Goal: Find specific page/section: Find specific page/section

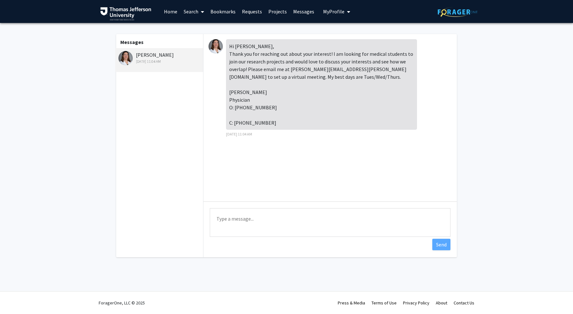
click at [489, 109] on fg-messaging "Messages [PERSON_NAME] [DATE] 11:04 AM Hi [PERSON_NAME], Thank you for reaching…" at bounding box center [286, 147] width 573 height 248
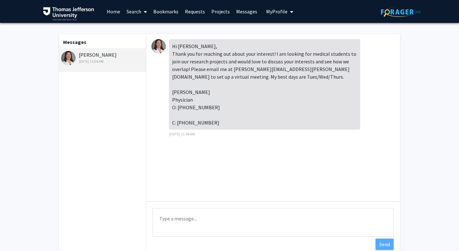
click at [38, 126] on fg-messaging "Messages [PERSON_NAME] [DATE] 11:04 AM Hi [PERSON_NAME], Thank you for reaching…" at bounding box center [229, 147] width 459 height 248
click at [134, 12] on link "Search" at bounding box center [136, 11] width 27 height 22
click at [140, 29] on span "Faculty/Staff" at bounding box center [146, 29] width 47 height 13
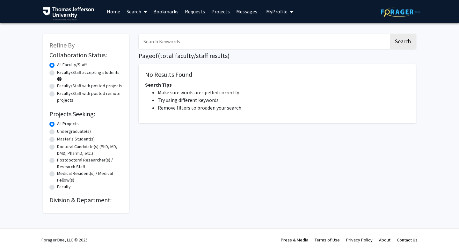
click at [133, 12] on link "Search" at bounding box center [136, 11] width 27 height 22
click at [139, 30] on span "Faculty/Staff" at bounding box center [146, 29] width 47 height 13
click at [247, 11] on link "Messages" at bounding box center [246, 11] width 27 height 22
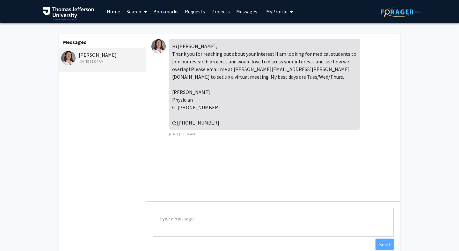
click at [132, 11] on link "Search" at bounding box center [136, 11] width 27 height 22
click at [133, 26] on span "Faculty/Staff" at bounding box center [146, 29] width 47 height 13
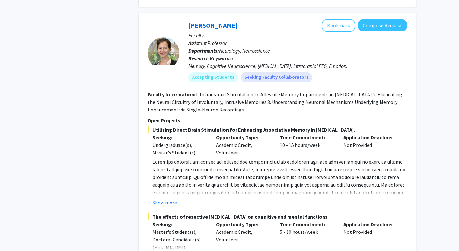
scroll to position [1993, 0]
